Goal: Transaction & Acquisition: Obtain resource

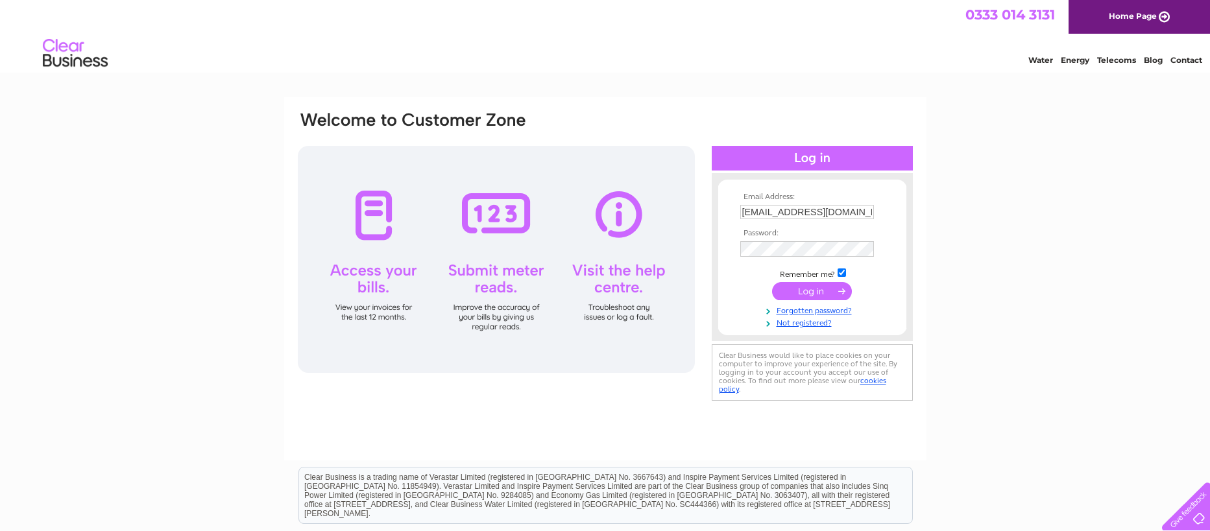
click at [810, 290] on input "submit" at bounding box center [812, 291] width 80 height 18
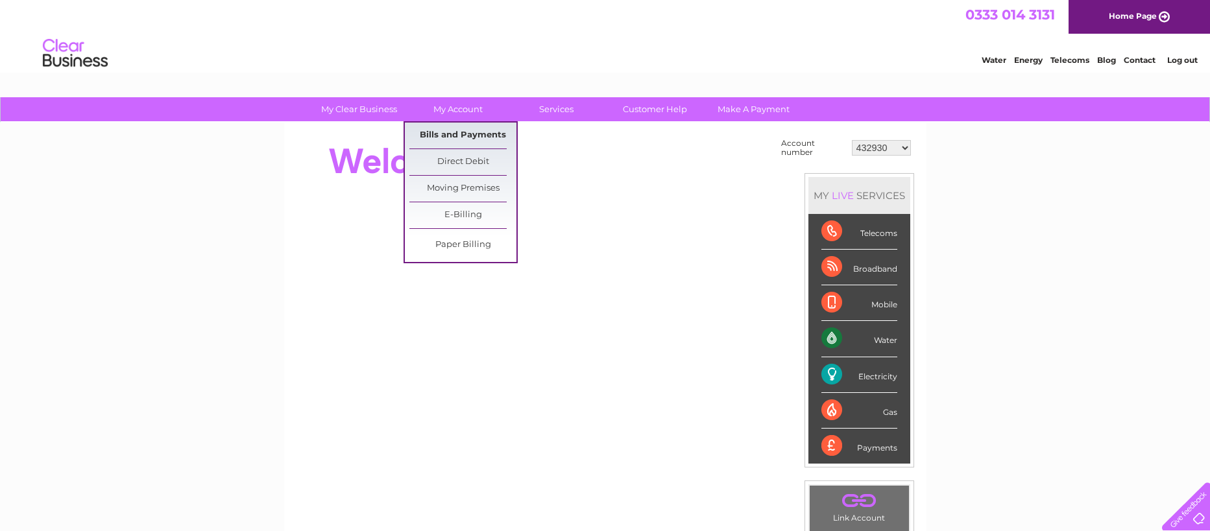
click at [455, 134] on link "Bills and Payments" at bounding box center [462, 136] width 107 height 26
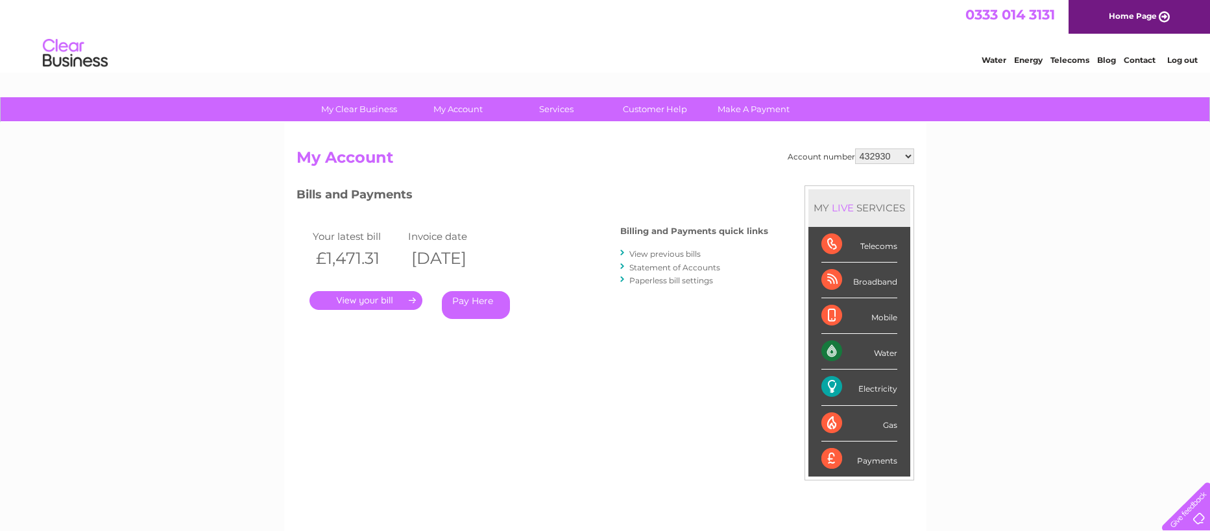
select select "30279407"
click option "30279407" at bounding box center [0, 0] width 0 height 0
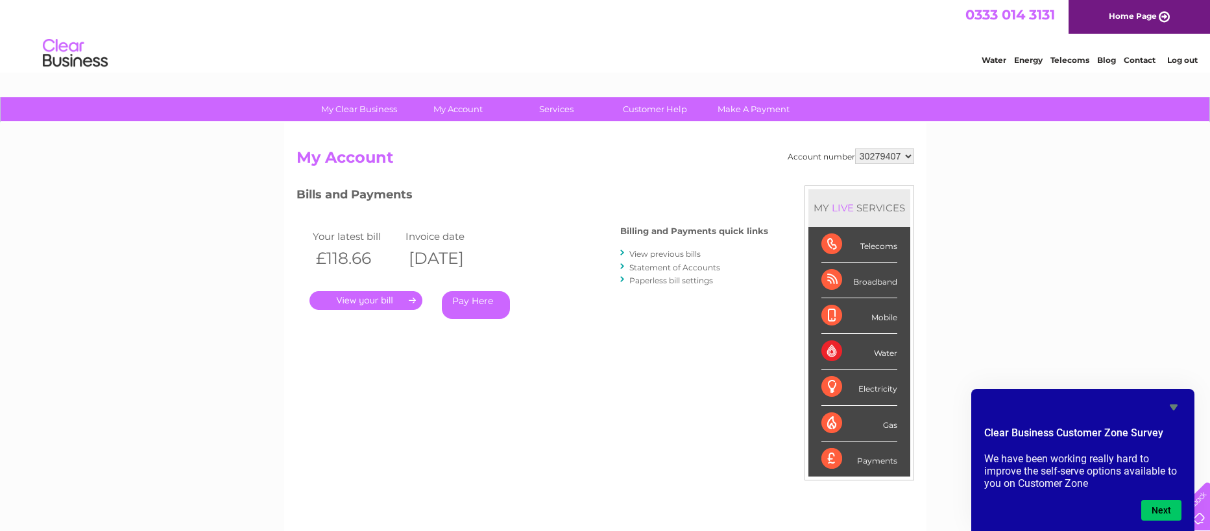
click at [649, 256] on link "View previous bills" at bounding box center [664, 254] width 71 height 10
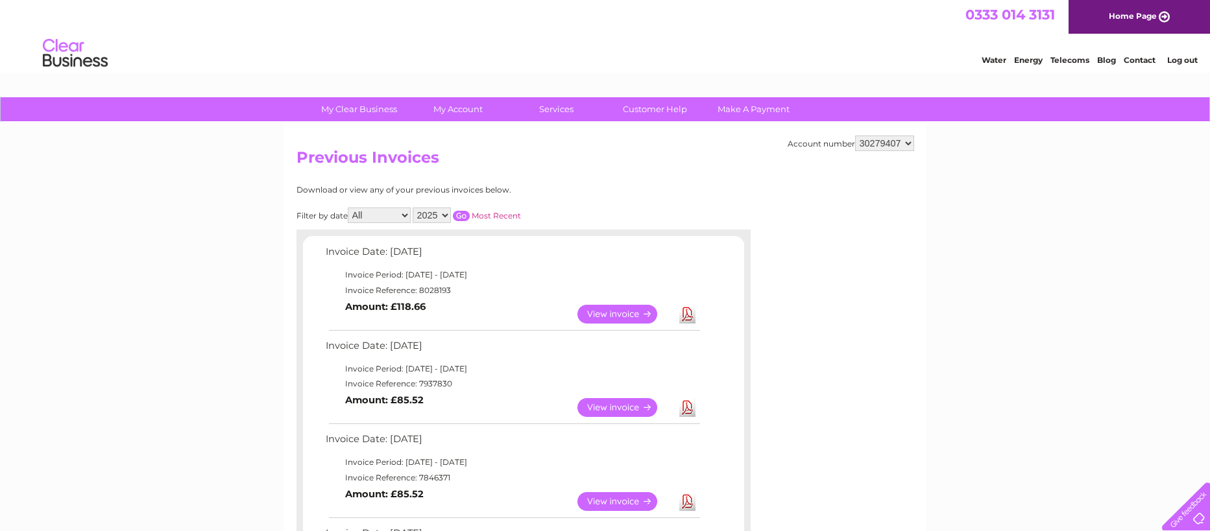
click at [625, 313] on link "View" at bounding box center [624, 314] width 95 height 19
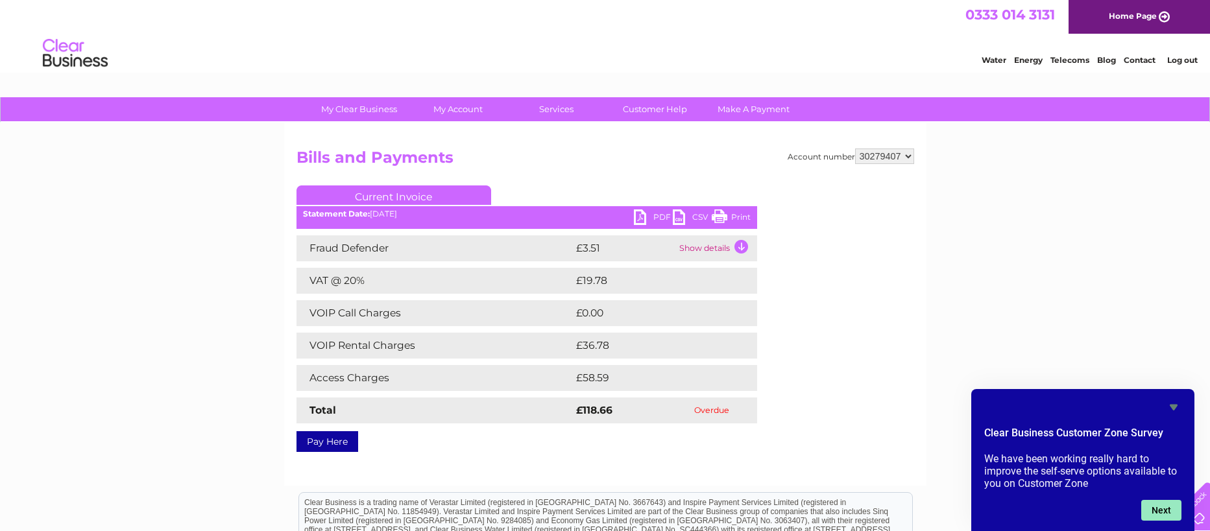
click at [1156, 511] on button "Next" at bounding box center [1161, 510] width 40 height 21
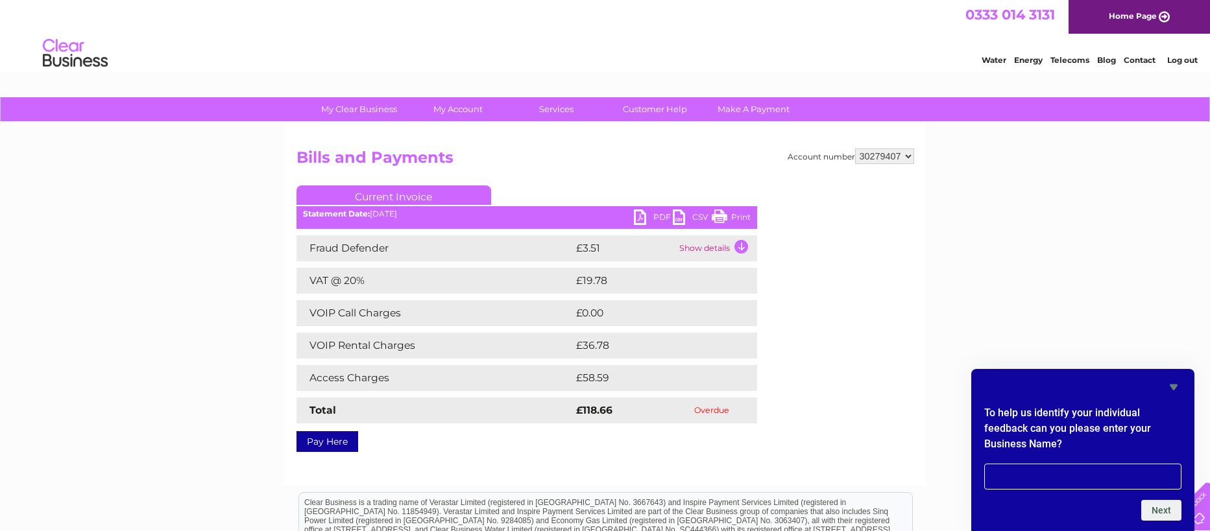
click at [1053, 326] on div "My Clear Business Login Details My Details My Preferences Link Account My Accou…" at bounding box center [605, 402] width 1210 height 610
click at [916, 407] on div "Account number 432930 448490 30279407 30279448 Bills and Payments Current Invoi…" at bounding box center [605, 304] width 642 height 363
click at [940, 366] on div "My Clear Business Login Details My Details My Preferences Link Account My Accou…" at bounding box center [605, 402] width 1210 height 610
click at [1174, 389] on icon "Hide survey" at bounding box center [1173, 388] width 8 height 6
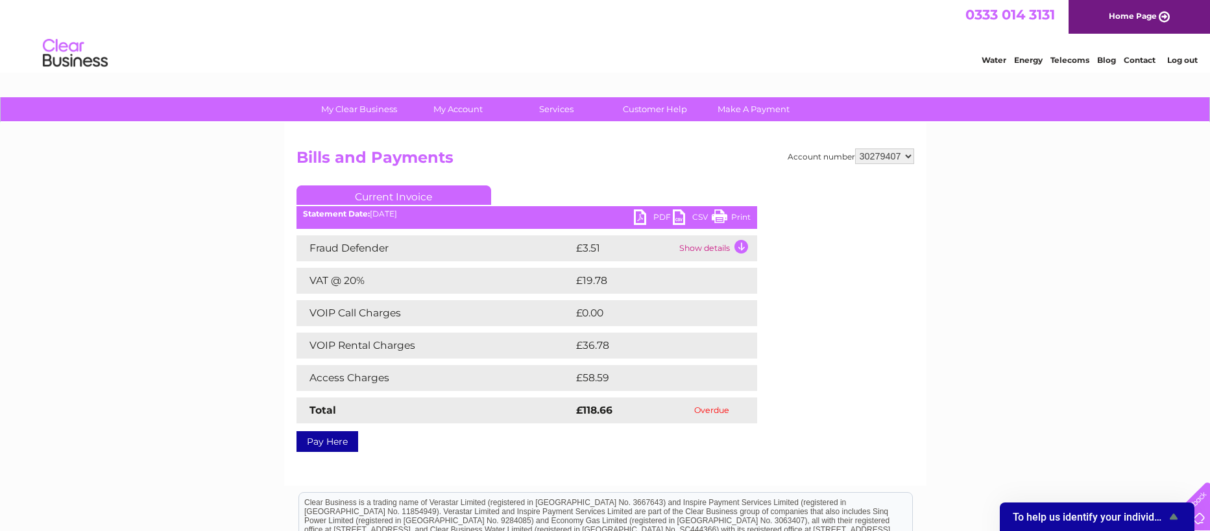
click at [741, 246] on td "Show details" at bounding box center [716, 248] width 81 height 26
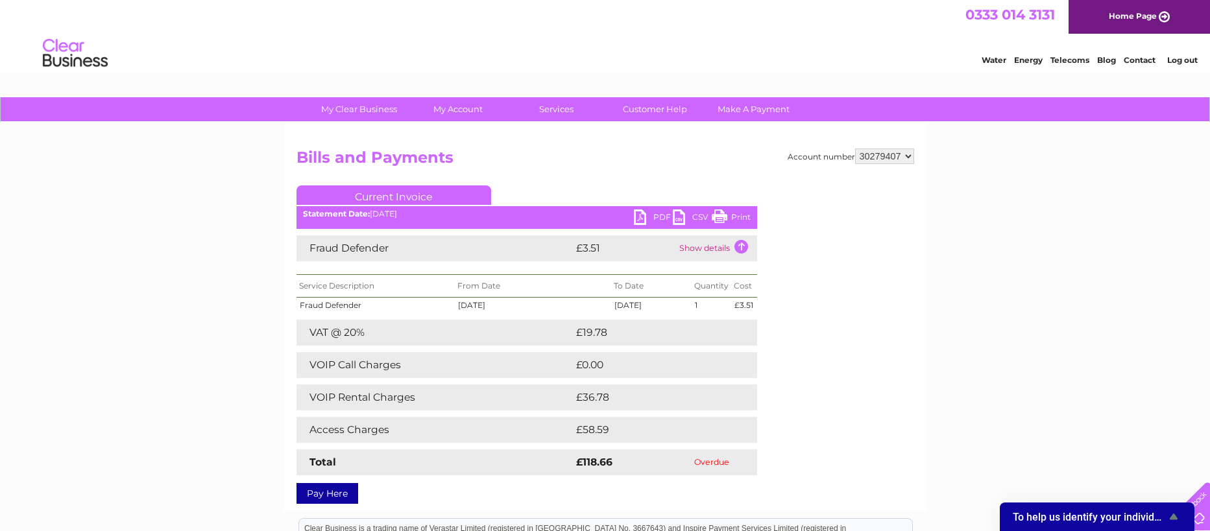
click at [809, 368] on div "Account number 432930 448490 30279407 30279448 Bills and Payments Current Invoi…" at bounding box center [604, 324] width 617 height 350
